Goal: Task Accomplishment & Management: Manage account settings

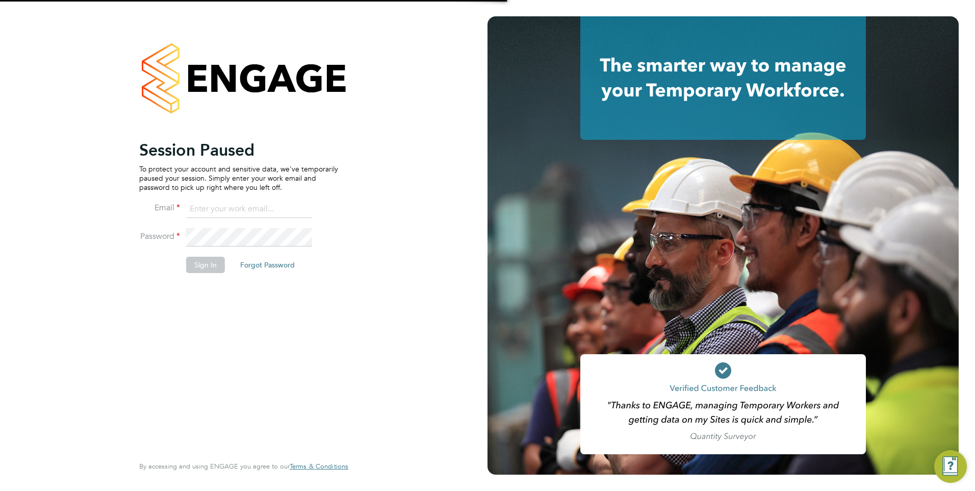
type input "[PERSON_NAME][EMAIL_ADDRESS][PERSON_NAME][DOMAIN_NAME]"
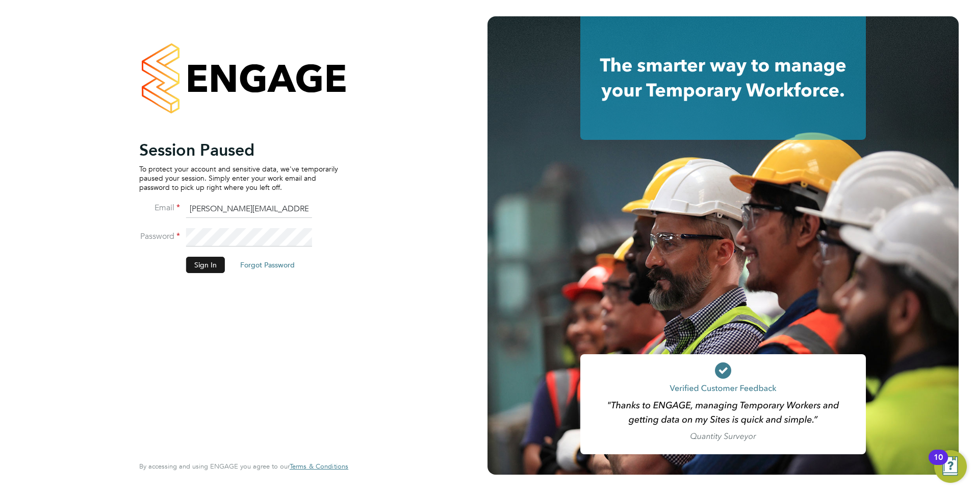
click at [219, 265] on button "Sign In" at bounding box center [205, 264] width 39 height 16
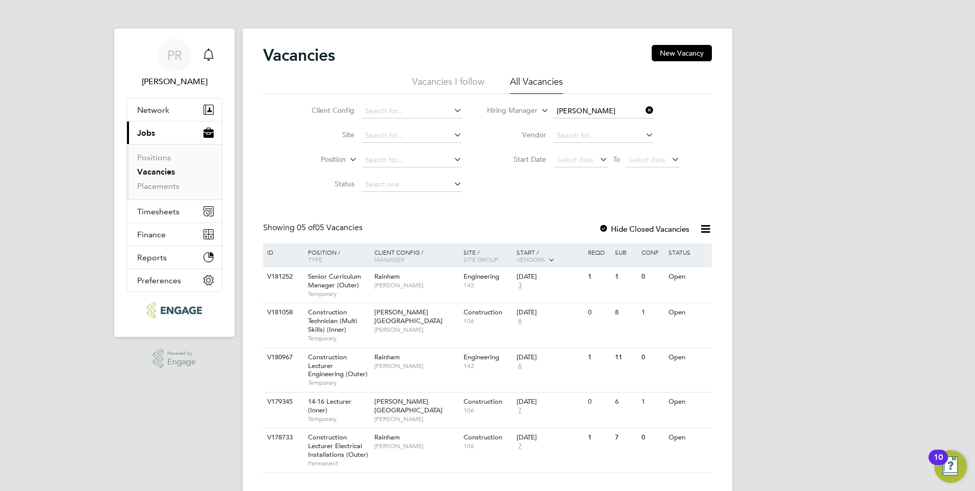
click at [643, 110] on icon at bounding box center [643, 110] width 0 height 14
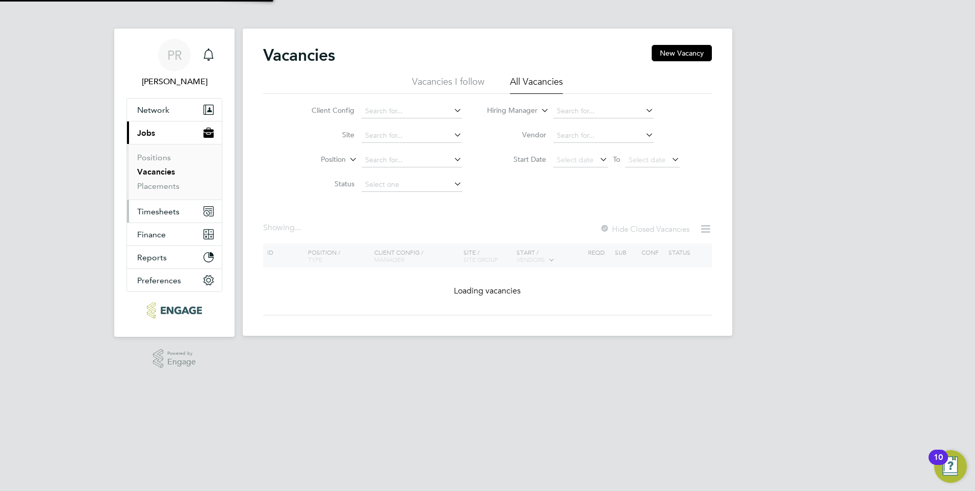
click at [155, 212] on span "Timesheets" at bounding box center [158, 211] width 42 height 10
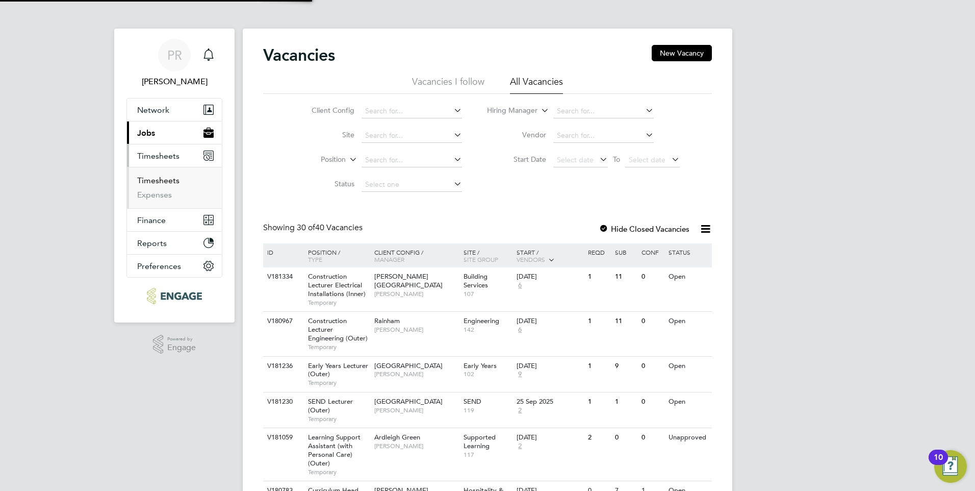
click at [158, 184] on link "Timesheets" at bounding box center [158, 180] width 42 height 10
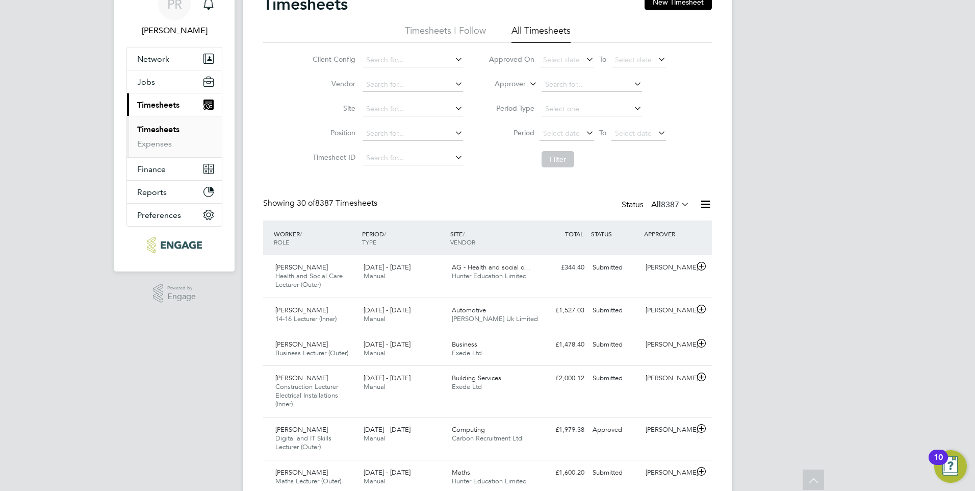
click at [570, 75] on li "Approver" at bounding box center [577, 84] width 203 height 24
click at [573, 85] on input at bounding box center [591, 85] width 100 height 14
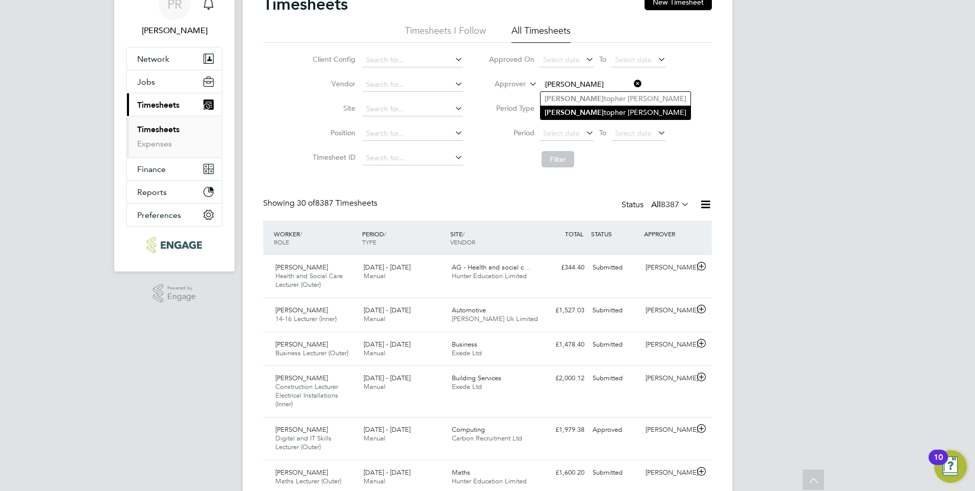
click at [590, 109] on li "Chris topher Roper" at bounding box center [615, 113] width 150 height 14
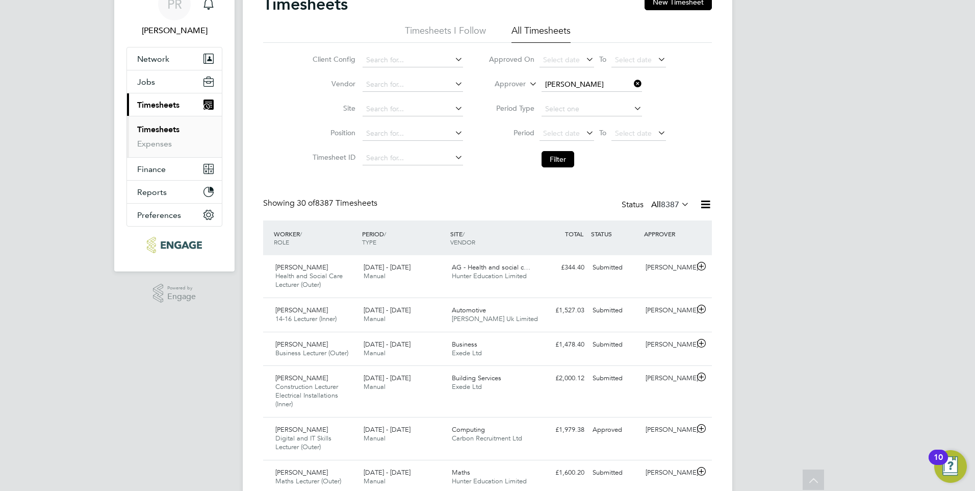
type input "Christopher Roper"
click at [563, 165] on button "Filter" at bounding box center [557, 159] width 33 height 16
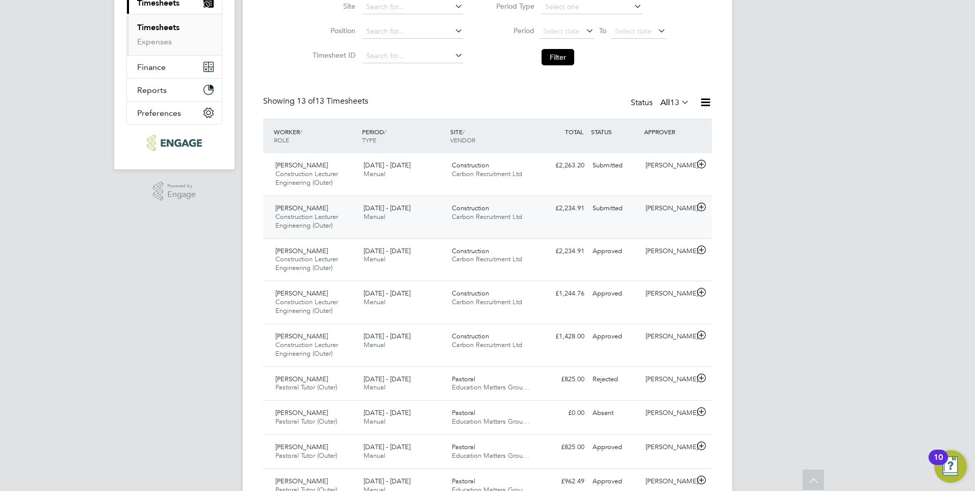
click at [474, 216] on span "Carbon Recruitment Ltd" at bounding box center [487, 216] width 70 height 9
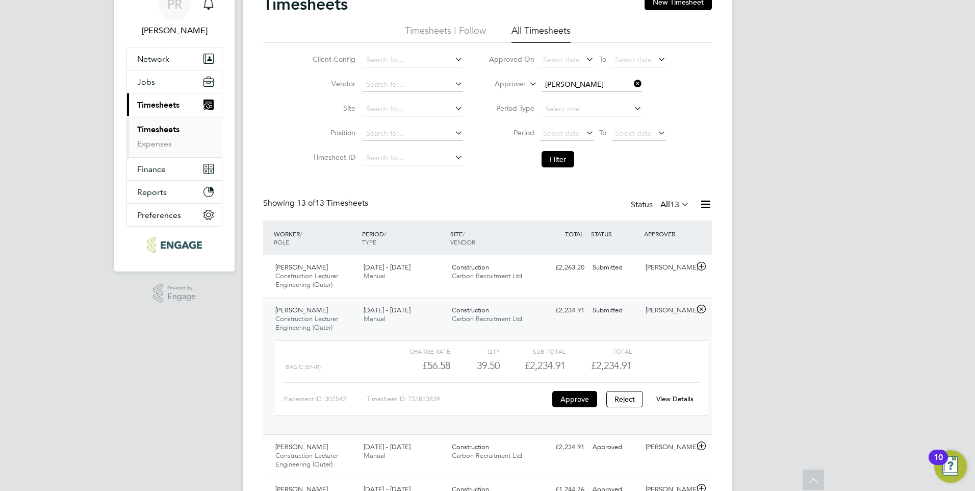
click at [780, 324] on div "PR Pallvi Raghvani Notifications Applications: Network Team Members Businesses …" at bounding box center [487, 410] width 975 height 922
click at [495, 166] on li "Filter" at bounding box center [577, 159] width 203 height 27
click at [414, 212] on div "Showing 13 of 13 Timesheets Status All 13" at bounding box center [487, 209] width 449 height 22
click at [161, 58] on span "Network" at bounding box center [153, 59] width 32 height 10
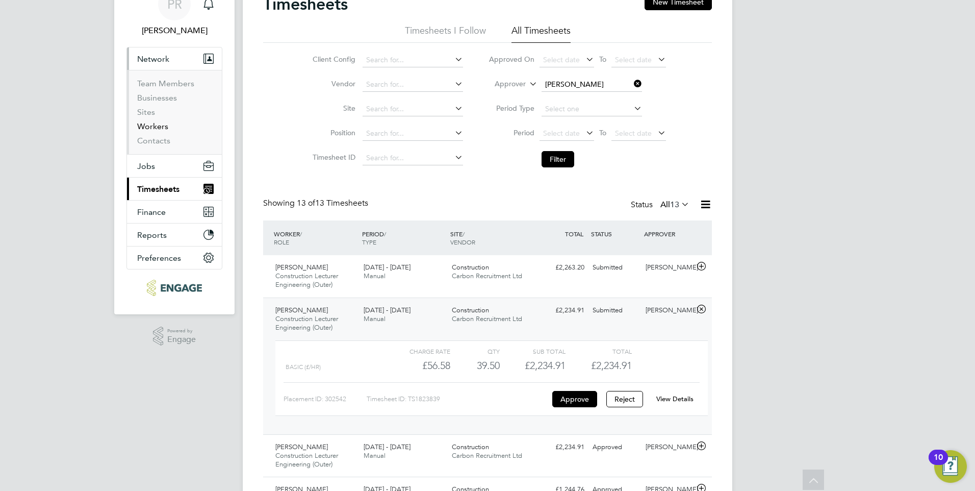
click at [154, 122] on link "Workers" at bounding box center [152, 126] width 31 height 10
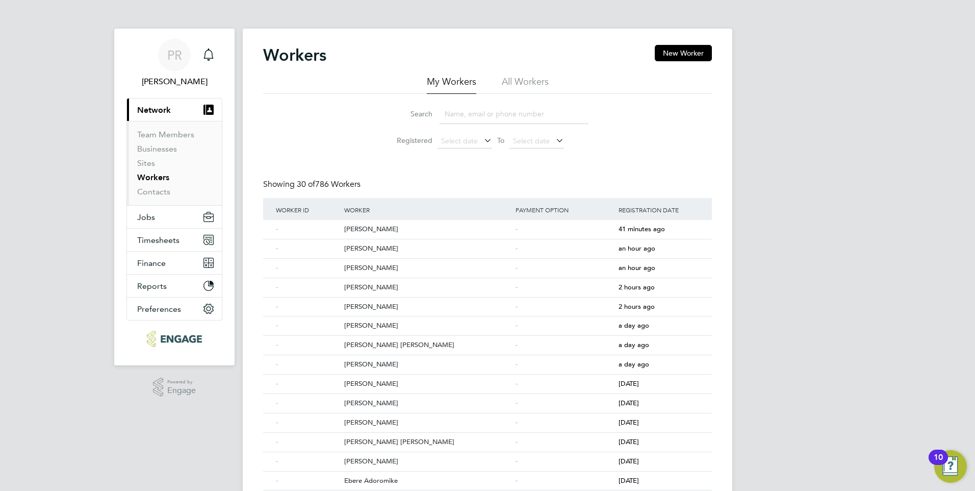
drag, startPoint x: 464, startPoint y: 117, endPoint x: 475, endPoint y: 116, distance: 11.3
click at [464, 117] on input at bounding box center [514, 114] width 149 height 20
click at [520, 80] on li "All Workers" at bounding box center [525, 84] width 47 height 18
click at [499, 110] on input at bounding box center [514, 114] width 149 height 20
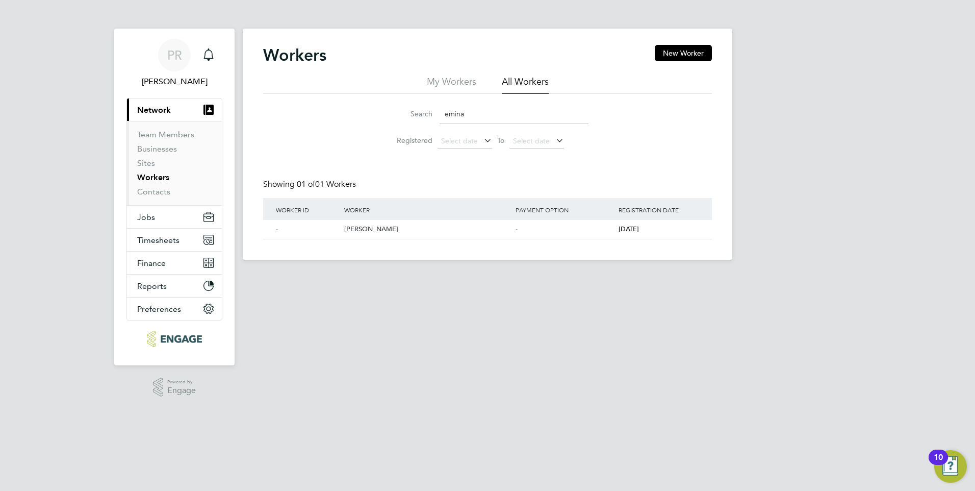
type input "emina"
click at [366, 212] on div "Worker" at bounding box center [427, 209] width 171 height 23
click at [369, 226] on div "[PERSON_NAME]" at bounding box center [427, 229] width 171 height 19
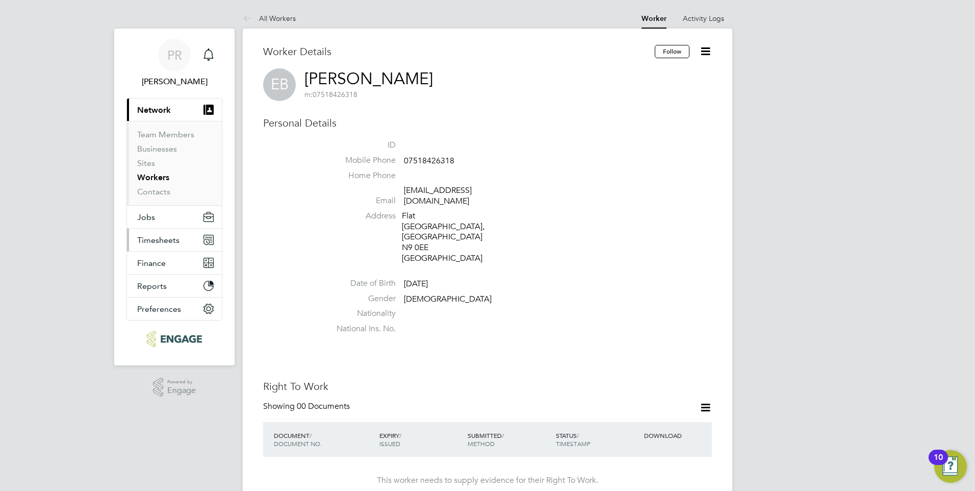
click at [168, 237] on span "Timesheets" at bounding box center [158, 240] width 42 height 10
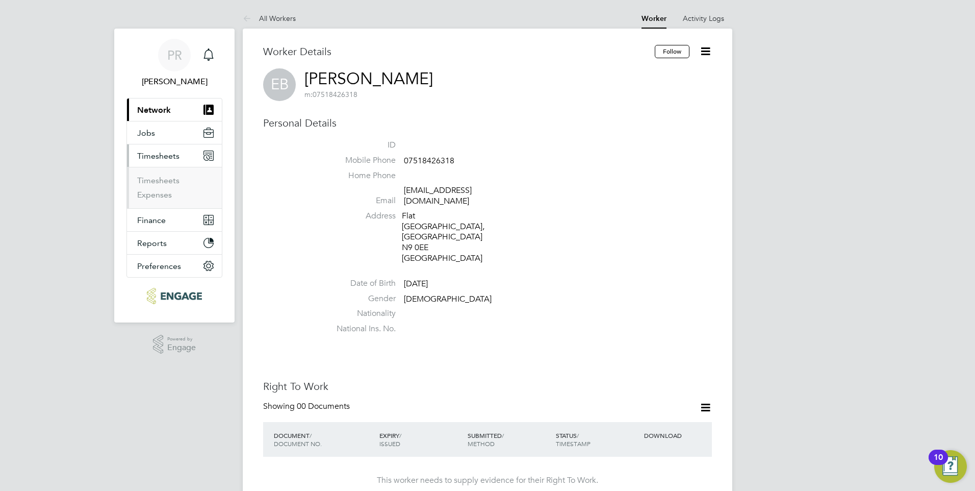
click at [177, 151] on span "Timesheets" at bounding box center [158, 156] width 42 height 10
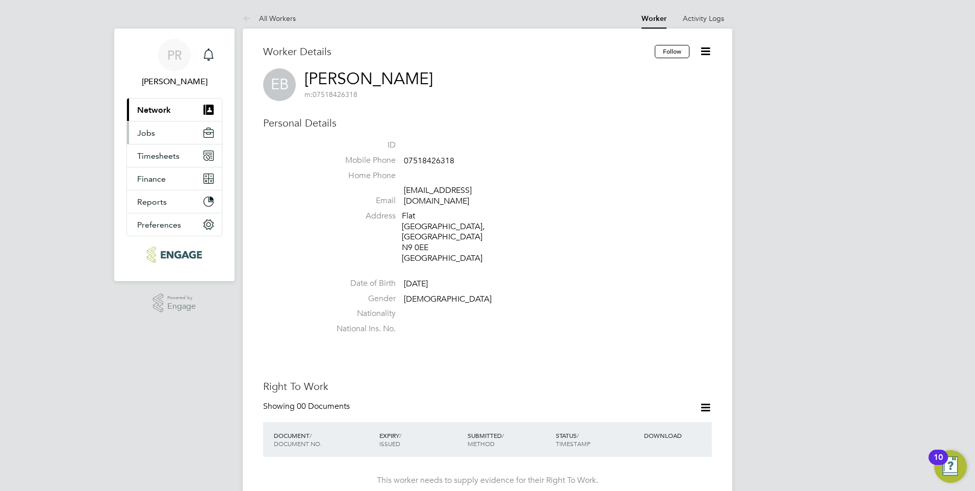
click at [179, 136] on button "Jobs" at bounding box center [174, 132] width 95 height 22
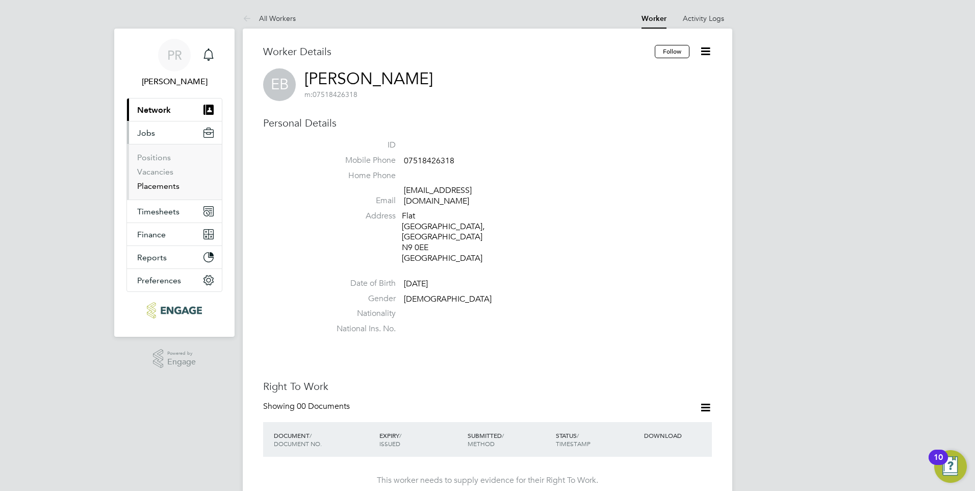
click at [171, 185] on link "Placements" at bounding box center [158, 186] width 42 height 10
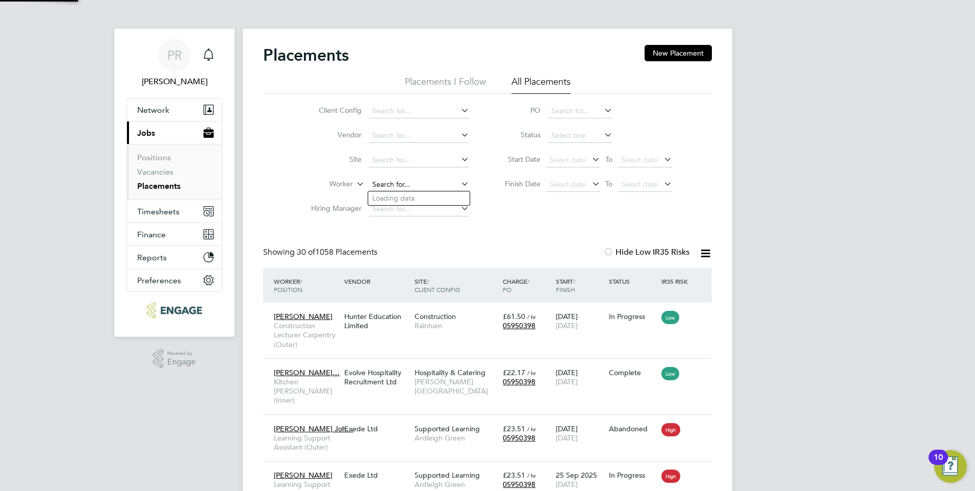
click at [398, 187] on input at bounding box center [419, 184] width 100 height 14
click at [410, 195] on li "Emina Bajramoska" at bounding box center [418, 198] width 101 height 14
type input "[PERSON_NAME]"
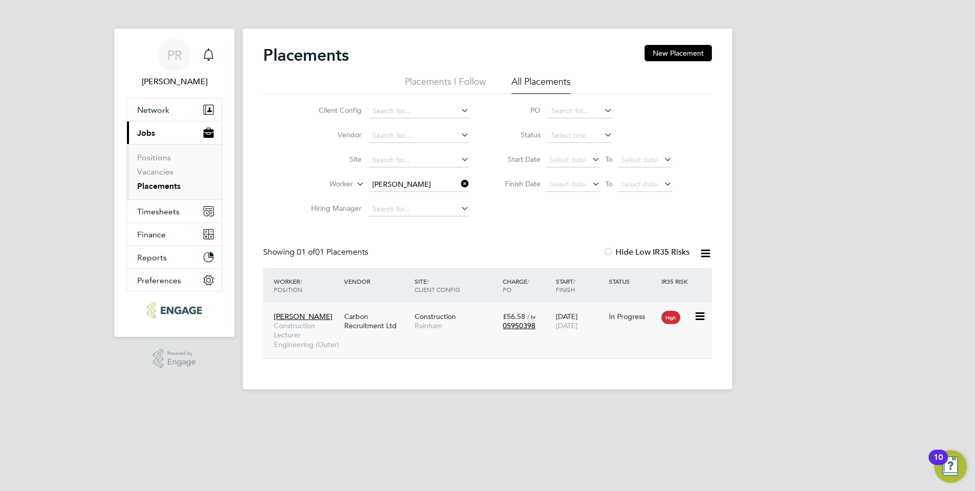
click at [539, 323] on div "05950398" at bounding box center [527, 325] width 48 height 9
click at [164, 214] on span "Timesheets" at bounding box center [158, 211] width 42 height 10
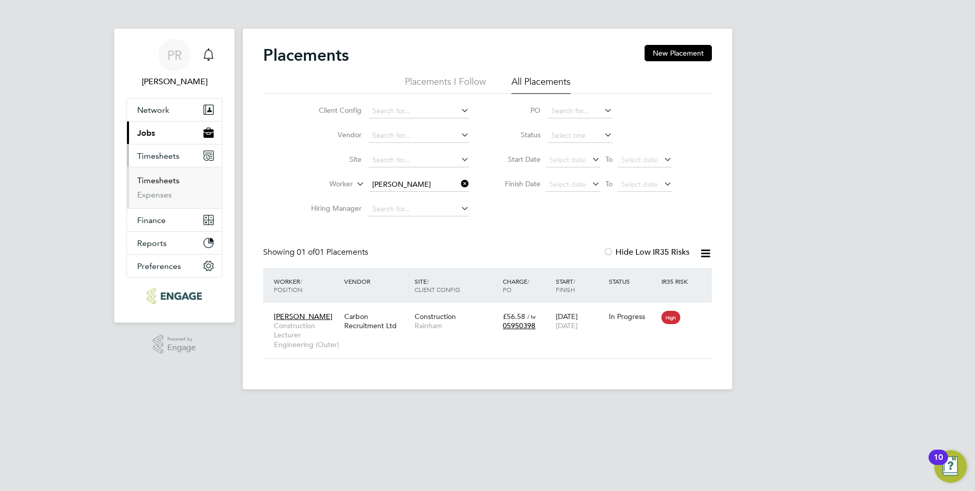
click at [174, 182] on link "Timesheets" at bounding box center [158, 180] width 42 height 10
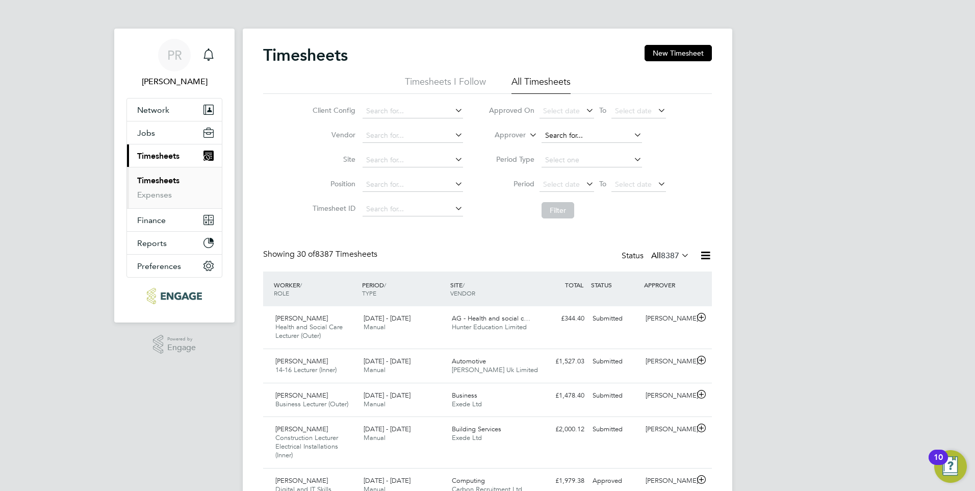
click at [588, 136] on input at bounding box center [591, 135] width 100 height 14
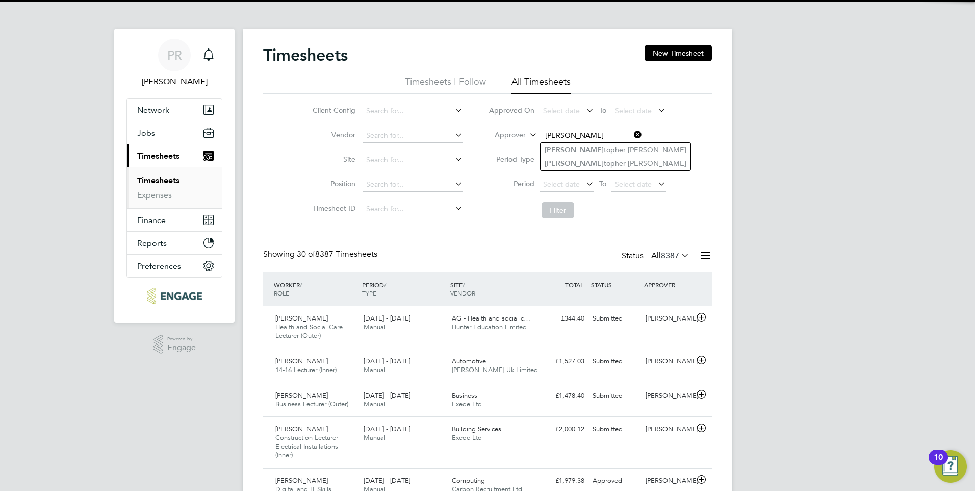
click at [595, 164] on li "[PERSON_NAME] topher [PERSON_NAME]" at bounding box center [615, 164] width 150 height 14
type input "[PERSON_NAME]"
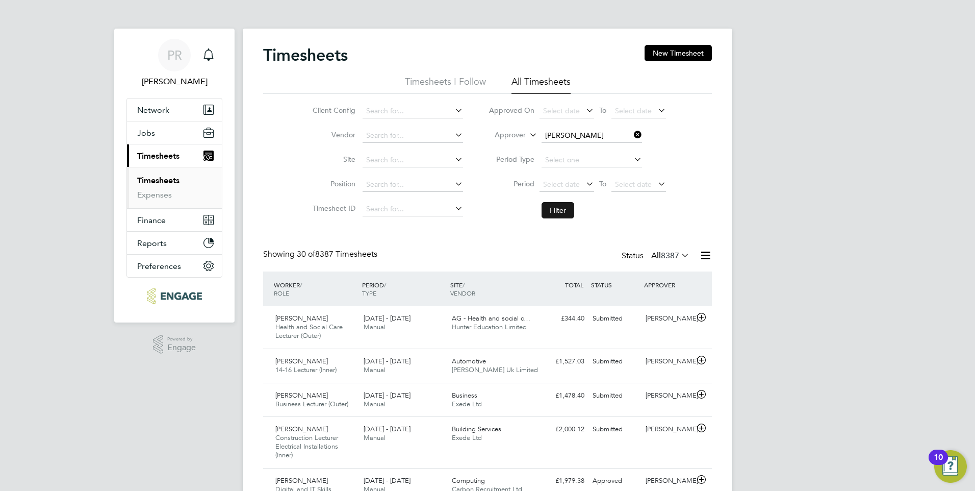
click at [549, 210] on button "Filter" at bounding box center [557, 210] width 33 height 16
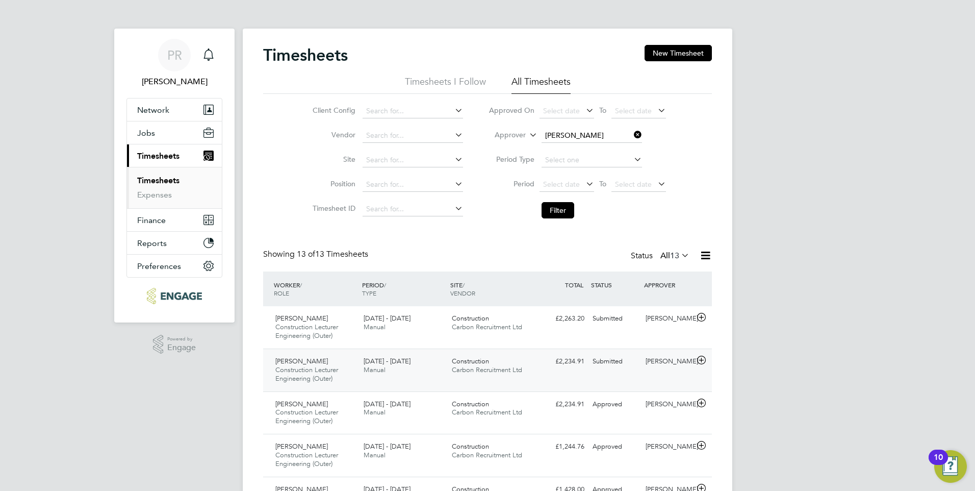
click at [626, 362] on div "Submitted" at bounding box center [614, 361] width 53 height 17
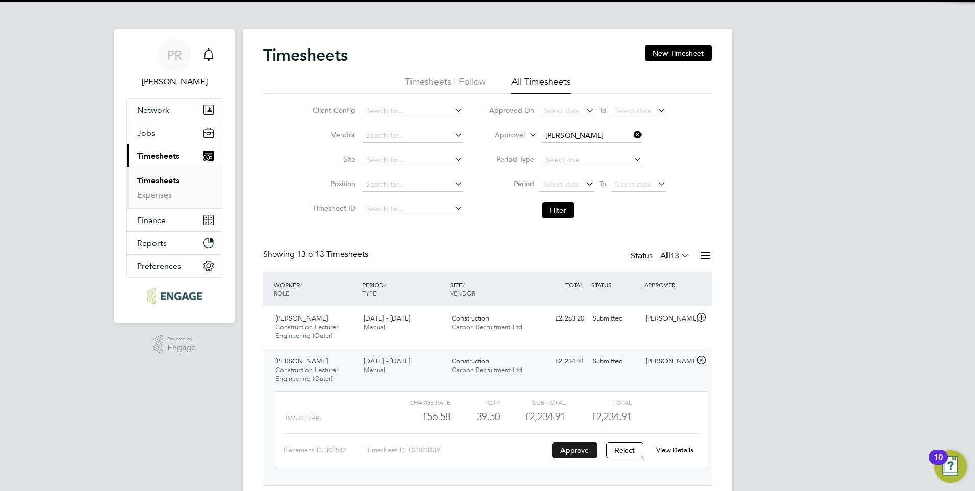
click at [583, 443] on button "Approve" at bounding box center [574, 450] width 45 height 16
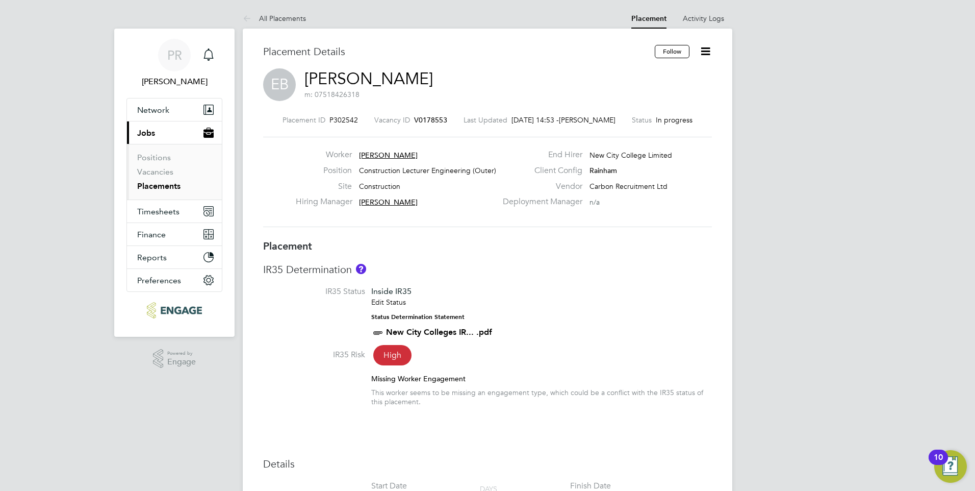
click at [705, 53] on icon at bounding box center [705, 51] width 13 height 13
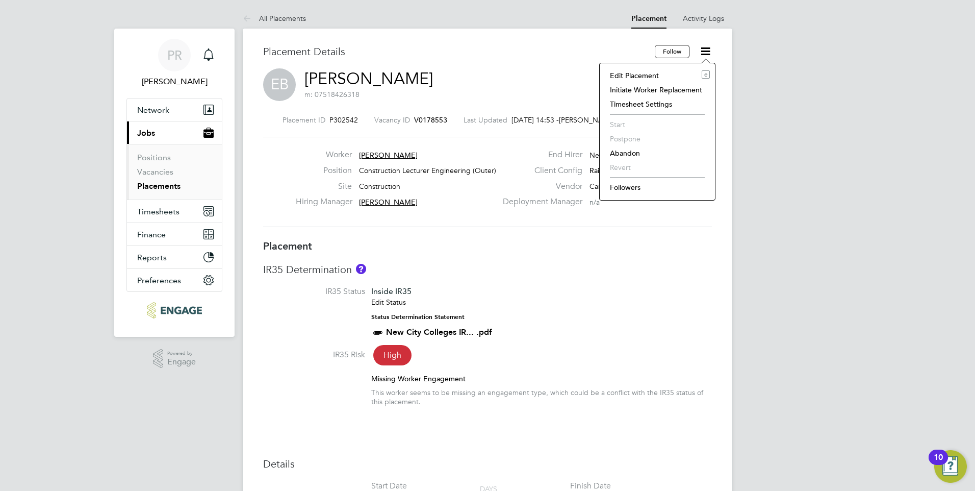
click at [490, 208] on div "Hiring Manager Christopher Roper" at bounding box center [396, 204] width 201 height 16
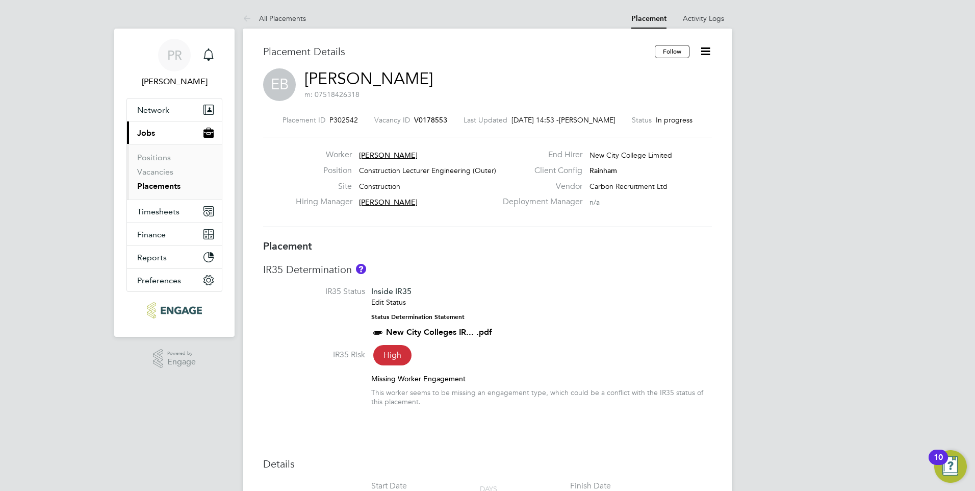
click at [706, 55] on icon at bounding box center [705, 51] width 13 height 13
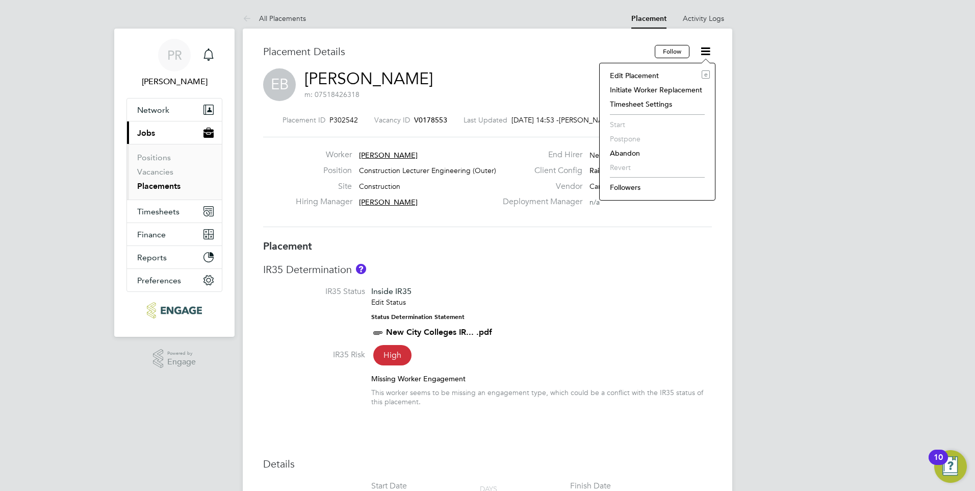
click at [668, 106] on li "Timesheet Settings" at bounding box center [657, 104] width 105 height 14
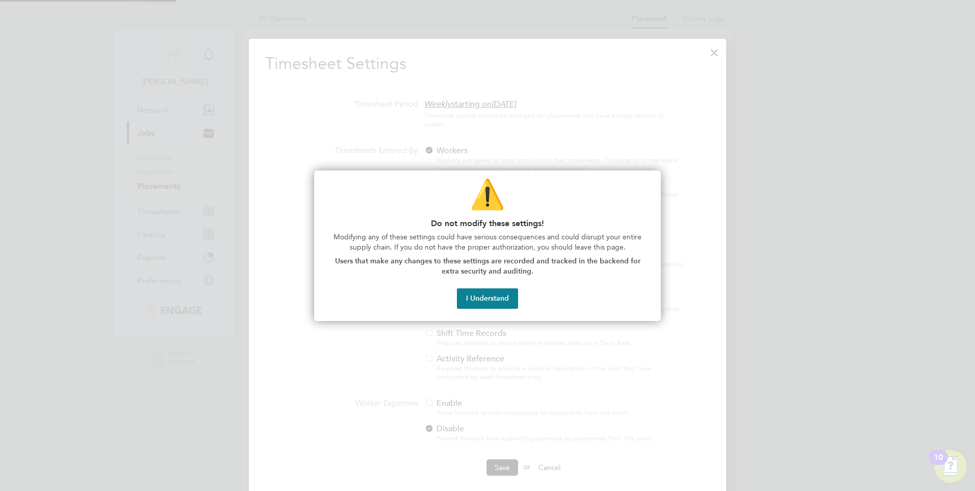
scroll to position [5, 5]
click at [491, 301] on button "I Understand" at bounding box center [487, 298] width 61 height 20
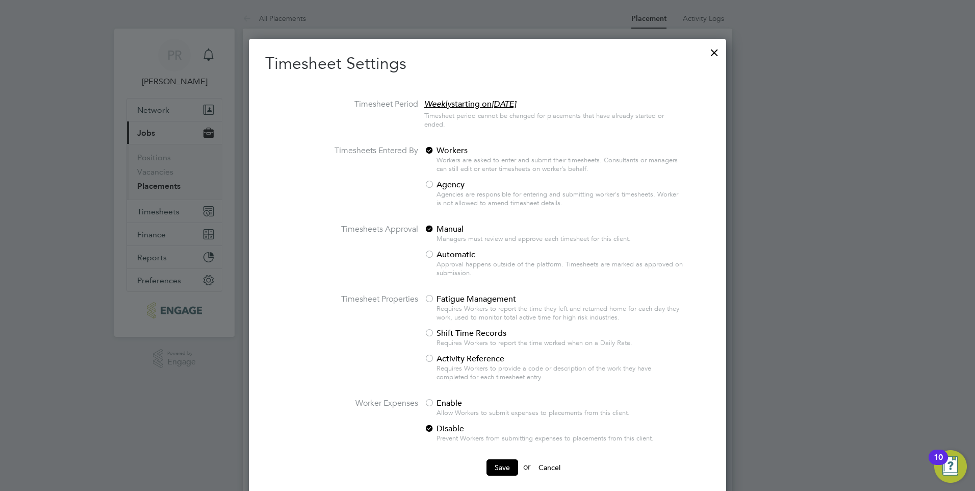
click at [715, 49] on div at bounding box center [714, 50] width 18 height 18
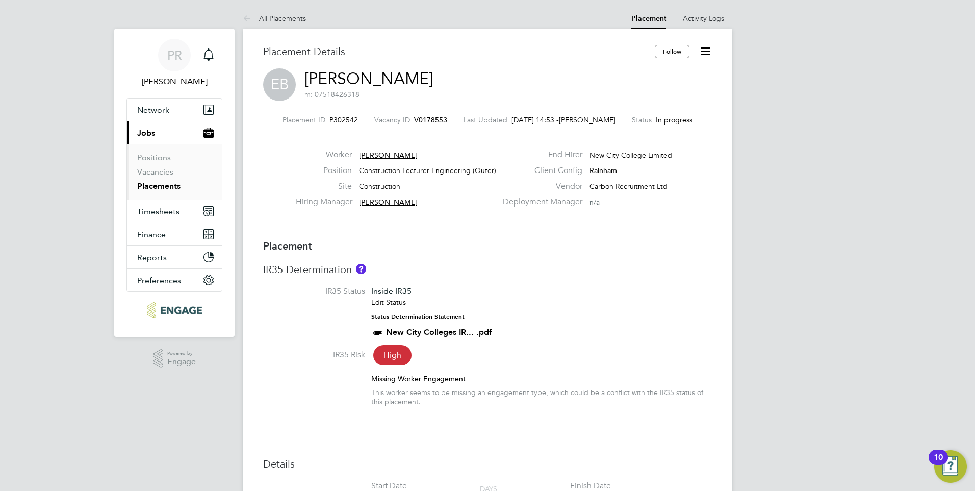
click at [710, 52] on icon at bounding box center [705, 51] width 13 height 13
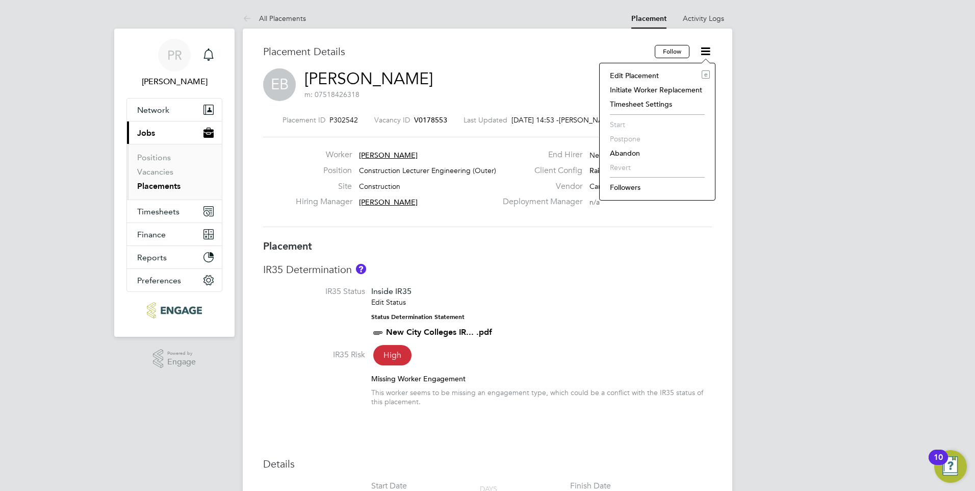
click at [656, 78] on li "Edit Placement e" at bounding box center [657, 75] width 105 height 14
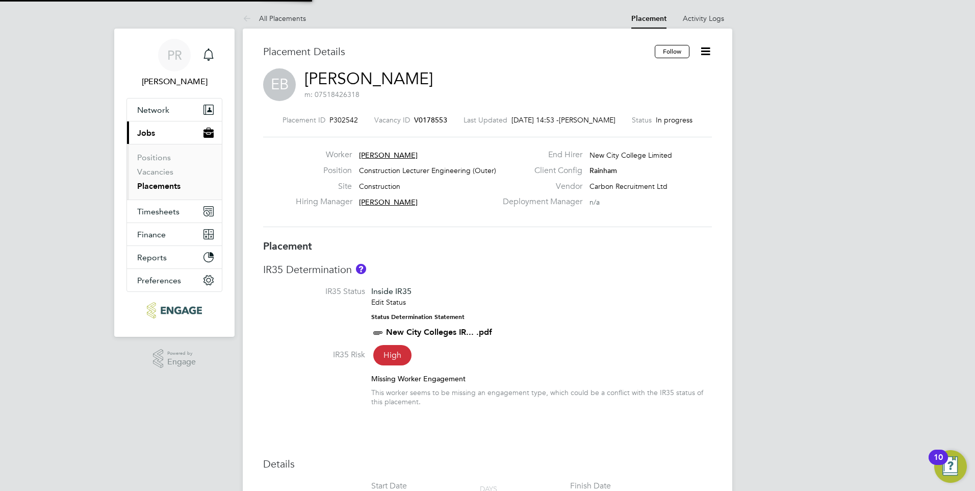
type input "[PERSON_NAME]"
type input "02 Sep 2025"
type input "24 Oct 2025"
type input "09:00"
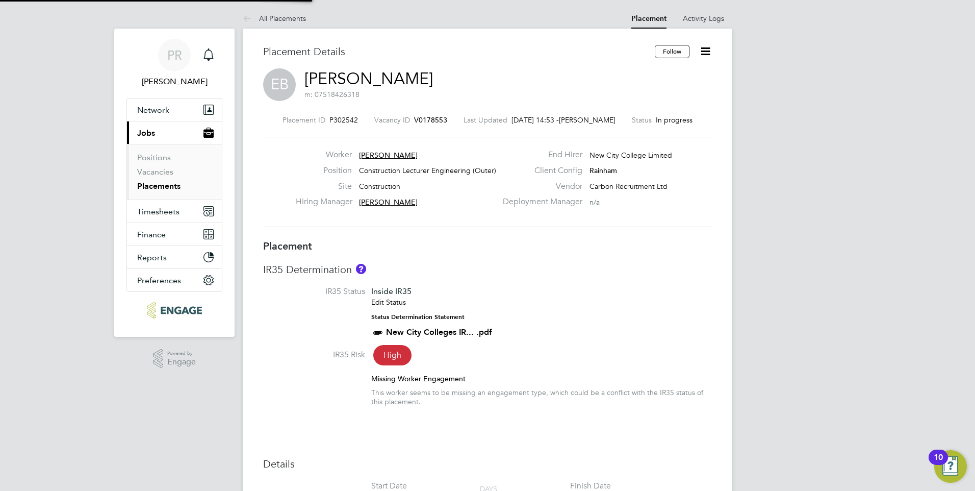
type input "17:00"
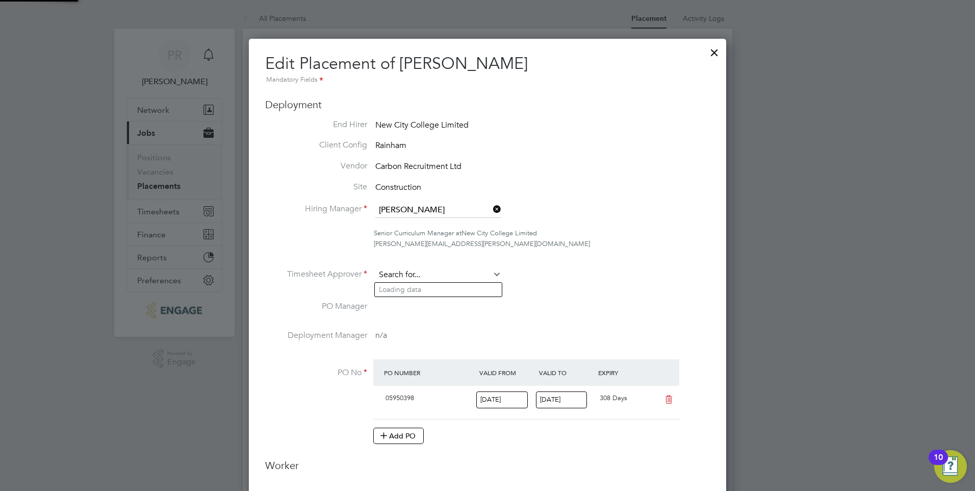
click at [489, 272] on input at bounding box center [438, 274] width 126 height 15
click at [447, 298] on li "Nath an Morris" at bounding box center [438, 304] width 127 height 14
type input "[PERSON_NAME]"
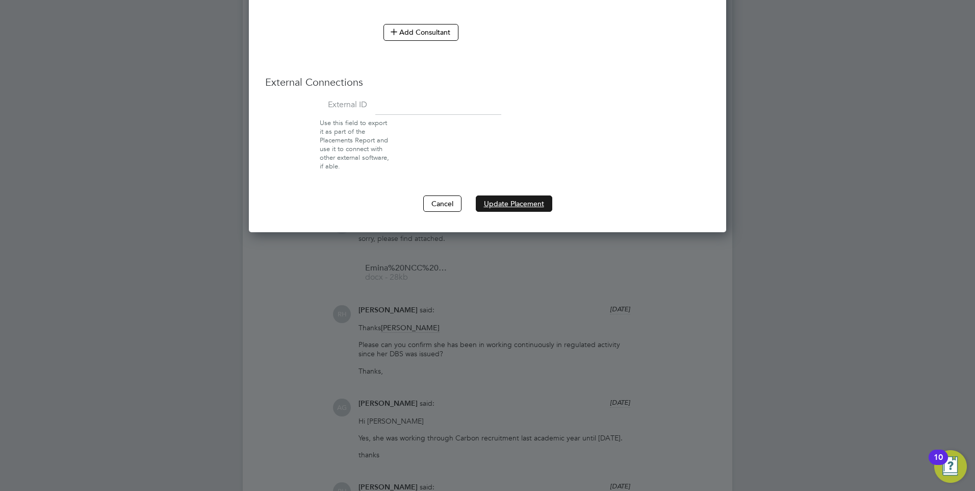
click at [529, 201] on button "Update Placement" at bounding box center [514, 203] width 76 height 16
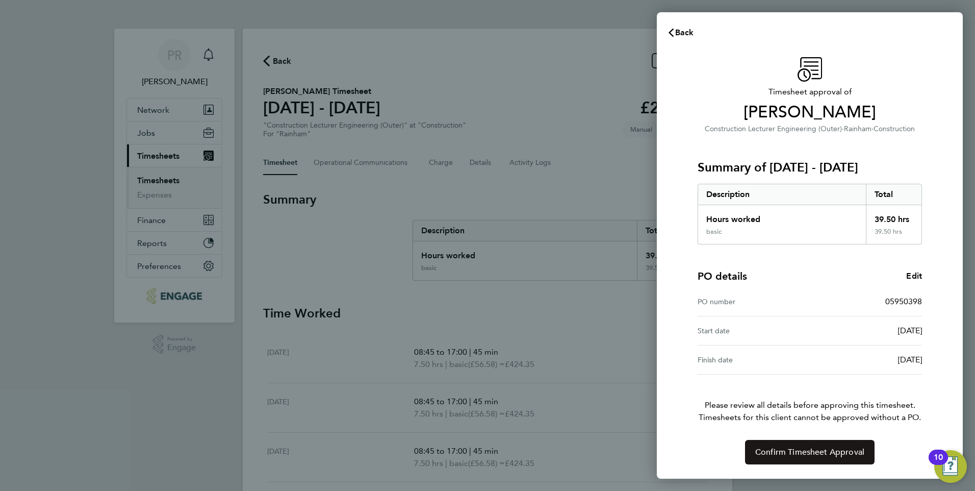
click at [770, 455] on span "Confirm Timesheet Approval" at bounding box center [809, 452] width 109 height 10
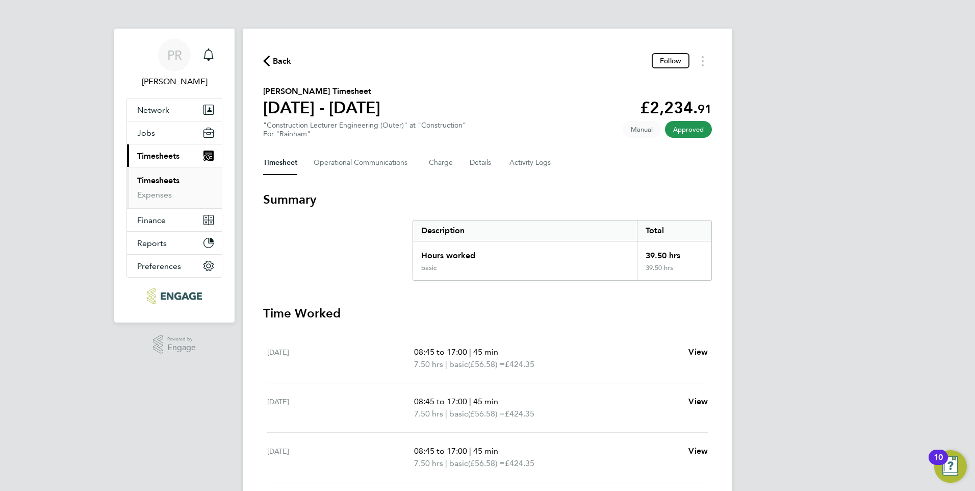
click at [286, 56] on span "Back" at bounding box center [282, 61] width 19 height 12
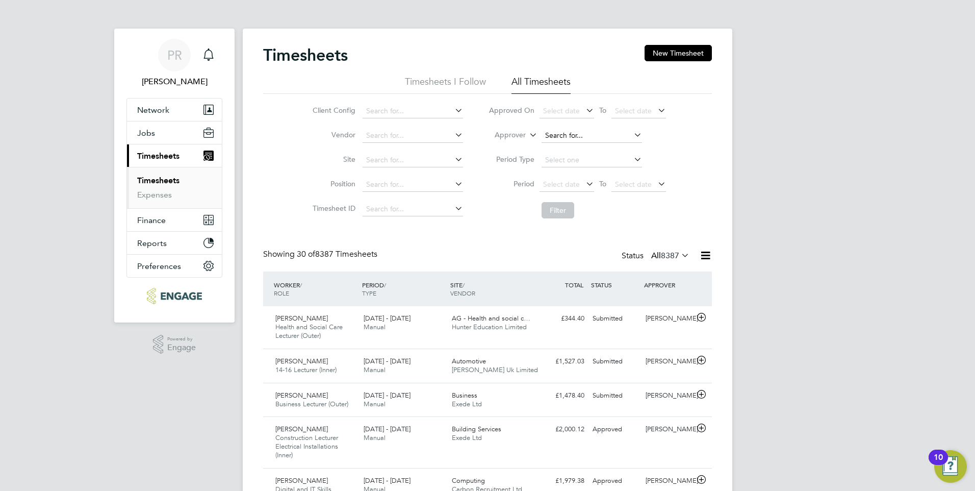
click at [563, 132] on input at bounding box center [591, 135] width 100 height 14
click at [578, 164] on li "Chr istopher Roper" at bounding box center [593, 164] width 107 height 14
type input "Christopher Roper"
click at [563, 210] on button "Filter" at bounding box center [557, 210] width 33 height 16
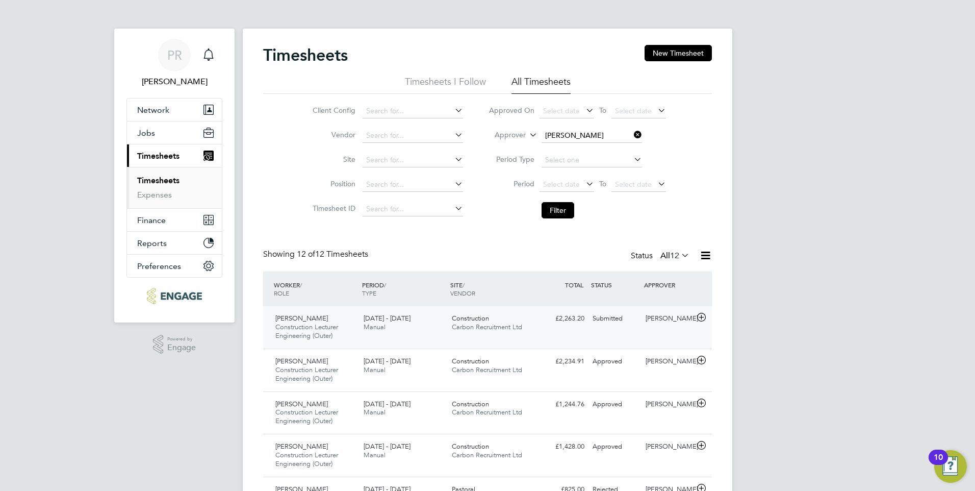
click at [625, 323] on div "Submitted" at bounding box center [614, 318] width 53 height 17
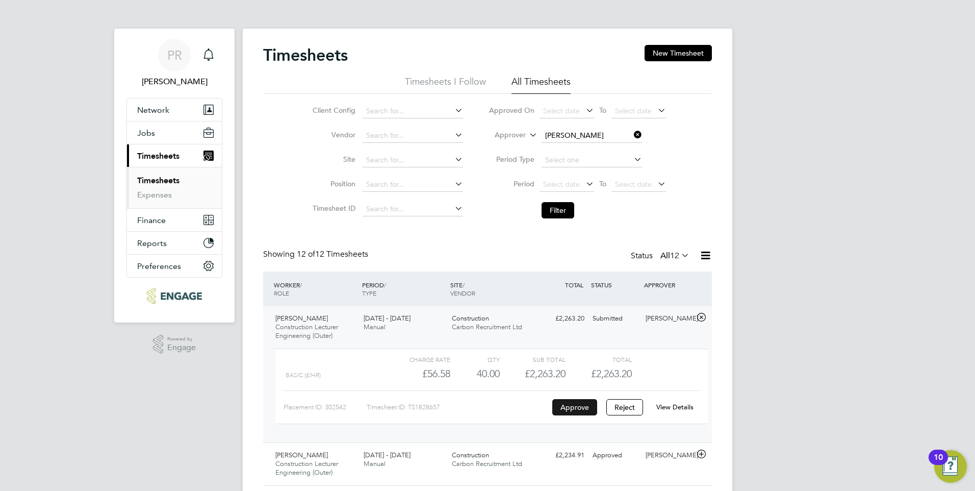
click at [580, 408] on button "Approve" at bounding box center [574, 407] width 45 height 16
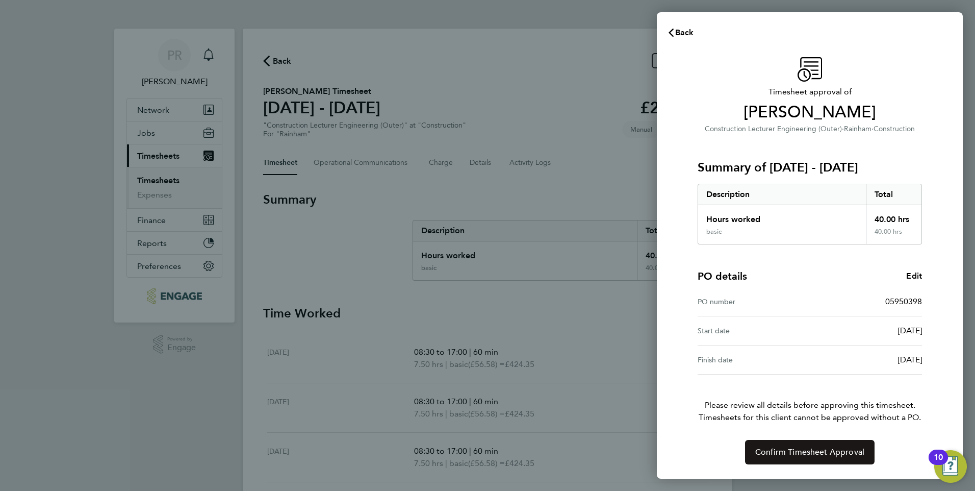
click at [803, 449] on span "Confirm Timesheet Approval" at bounding box center [809, 452] width 109 height 10
